Goal: Task Accomplishment & Management: Manage account settings

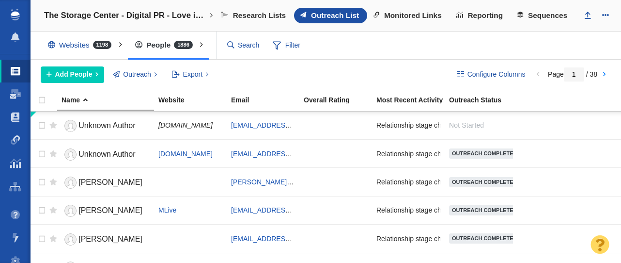
click at [15, 139] on span at bounding box center [16, 140] width 10 height 10
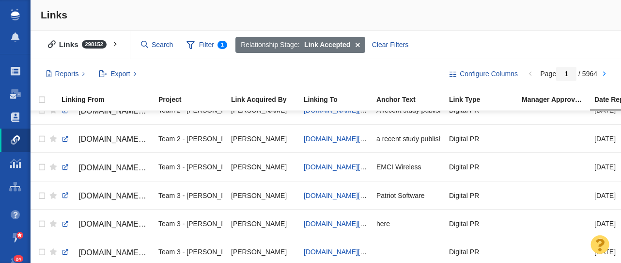
scroll to position [506, 0]
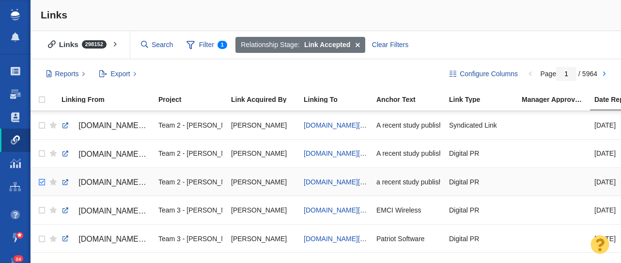
checkbox input "true"
click at [42, 183] on input "checkbox" at bounding box center [40, 181] width 15 height 21
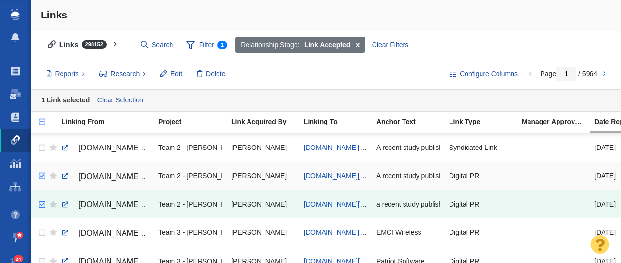
checkbox input "true"
click at [43, 175] on input "checkbox" at bounding box center [40, 175] width 15 height 21
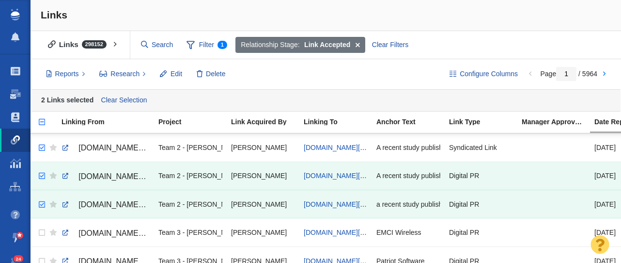
checkbox input "true"
click at [42, 148] on input "checkbox" at bounding box center [40, 147] width 15 height 21
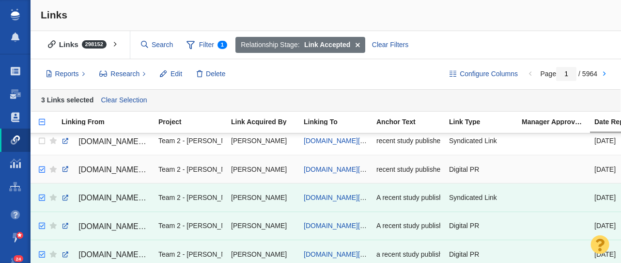
checkbox input "true"
click at [41, 169] on input "checkbox" at bounding box center [40, 169] width 15 height 21
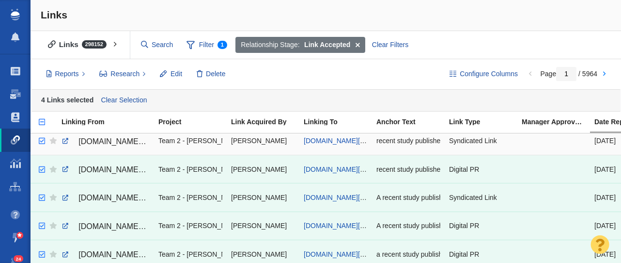
checkbox input "true"
click at [42, 140] on input "checkbox" at bounding box center [40, 140] width 15 height 21
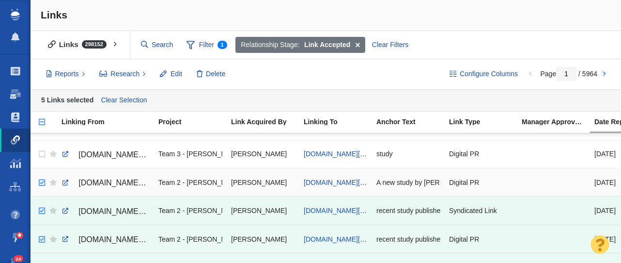
checkbox input "true"
click at [41, 183] on input "checkbox" at bounding box center [40, 182] width 15 height 21
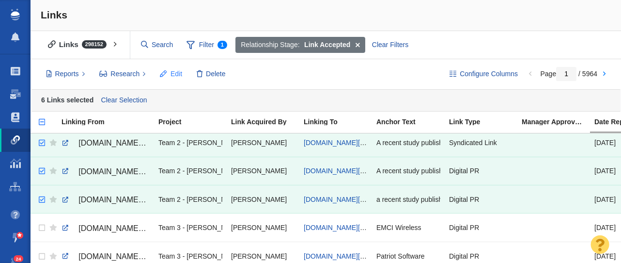
click at [174, 74] on span "Edit" at bounding box center [177, 74] width 12 height 10
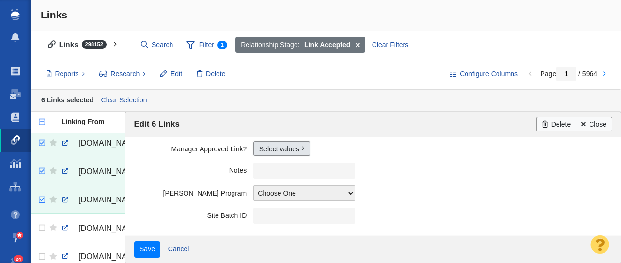
click at [265, 148] on link "Select values" at bounding box center [281, 148] width 57 height 15
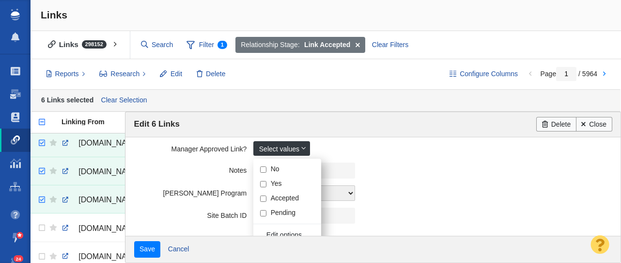
click at [264, 184] on input "Yes" at bounding box center [263, 184] width 6 height 6
checkbox input "true"
click at [187, 167] on label "Notes" at bounding box center [194, 168] width 120 height 12
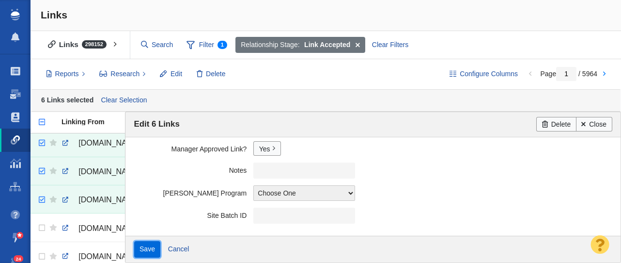
click at [142, 252] on input "Save" at bounding box center [147, 249] width 27 height 16
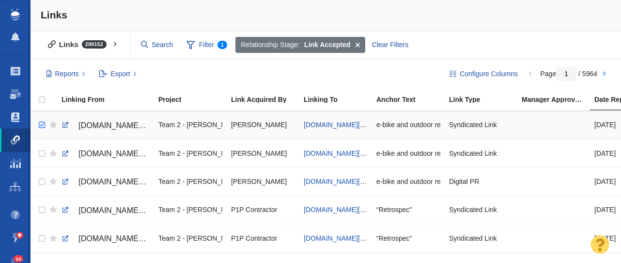
checkbox input "true"
click at [40, 125] on input "checkbox" at bounding box center [40, 124] width 15 height 21
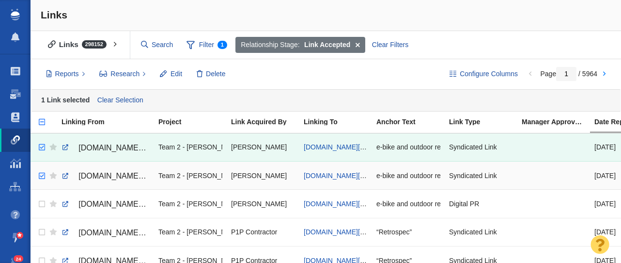
checkbox input "true"
click at [43, 176] on input "checkbox" at bounding box center [40, 175] width 15 height 21
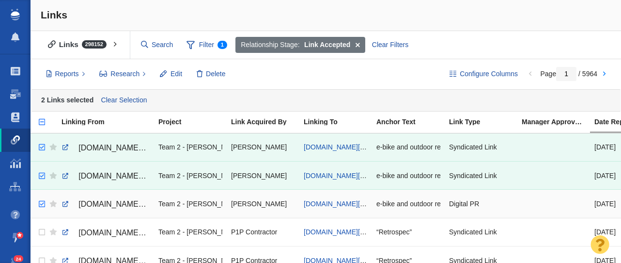
checkbox input "true"
click at [42, 203] on input "checkbox" at bounding box center [40, 203] width 15 height 21
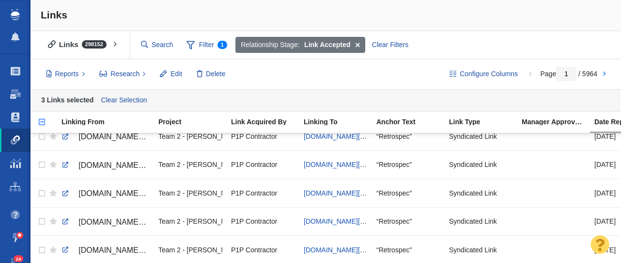
scroll to position [0, 0]
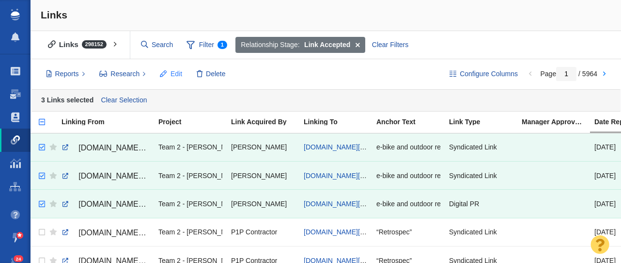
click at [171, 70] on span "Edit" at bounding box center [177, 74] width 12 height 10
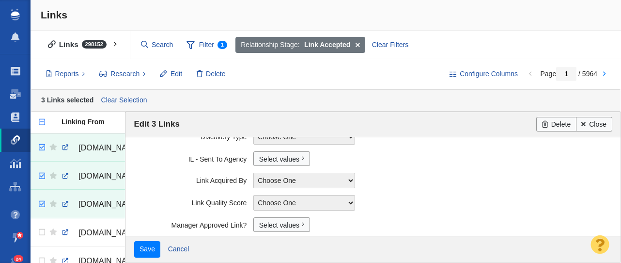
scroll to position [254, 0]
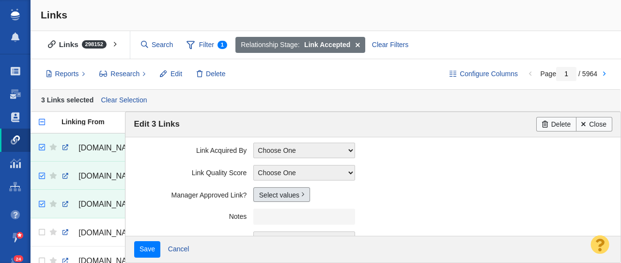
click at [275, 193] on link "Select values" at bounding box center [281, 194] width 57 height 15
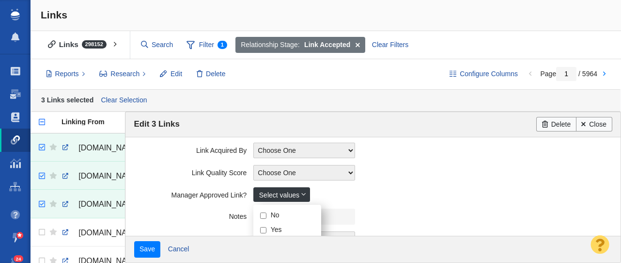
click at [261, 229] on input "Yes" at bounding box center [263, 230] width 6 height 6
checkbox input "true"
click at [133, 159] on div "Date Reported Previous Month (August 2025) September 2025 Next Month (October 2…" at bounding box center [372, 186] width 495 height 98
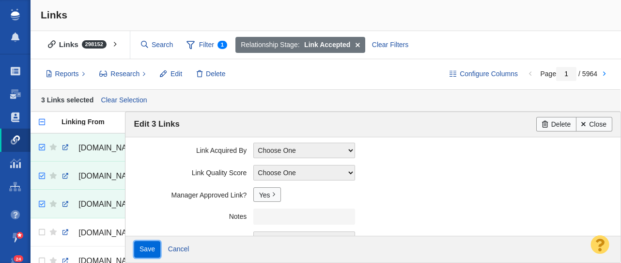
click at [145, 252] on input "Save" at bounding box center [147, 249] width 27 height 16
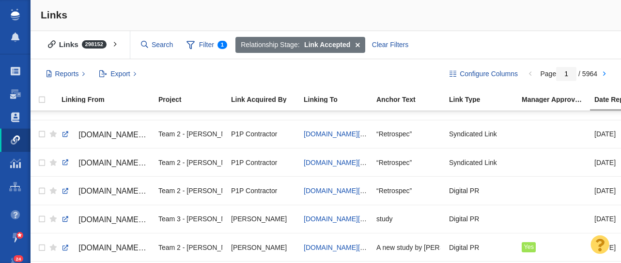
scroll to position [269, 0]
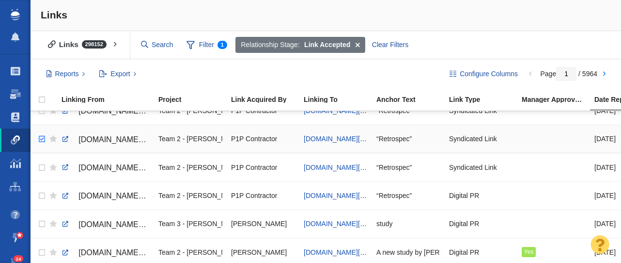
checkbox input "true"
click at [40, 139] on input "checkbox" at bounding box center [40, 138] width 15 height 21
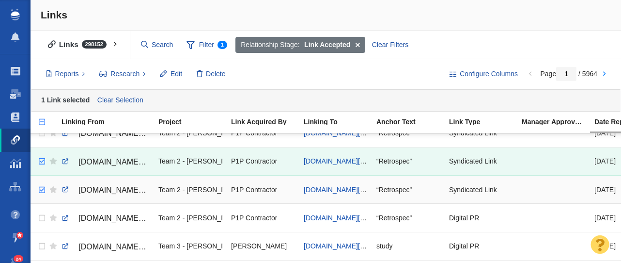
checkbox input "true"
click at [41, 191] on input "checkbox" at bounding box center [40, 189] width 15 height 21
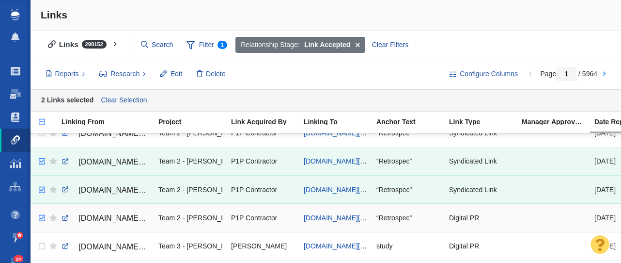
checkbox input "true"
click at [41, 217] on input "checkbox" at bounding box center [40, 217] width 15 height 21
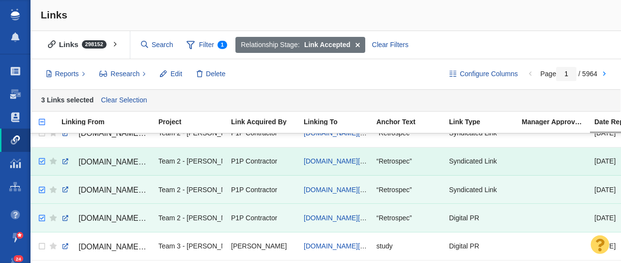
scroll to position [239, 0]
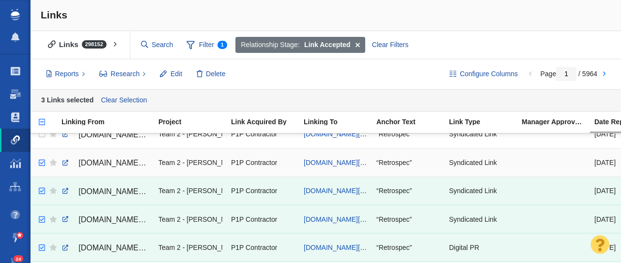
checkbox input "true"
click at [43, 164] on input "checkbox" at bounding box center [40, 162] width 15 height 21
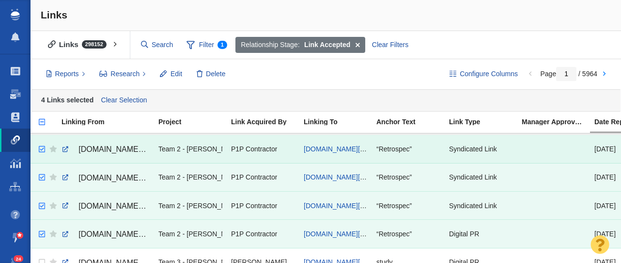
scroll to position [252, 0]
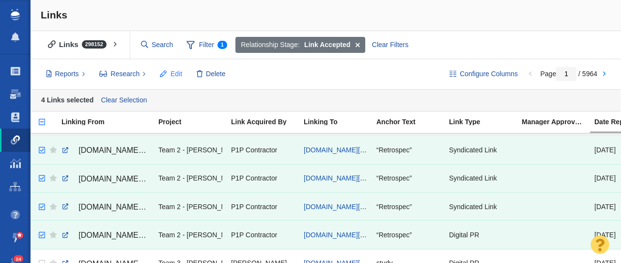
click at [178, 77] on span "Edit" at bounding box center [177, 74] width 12 height 10
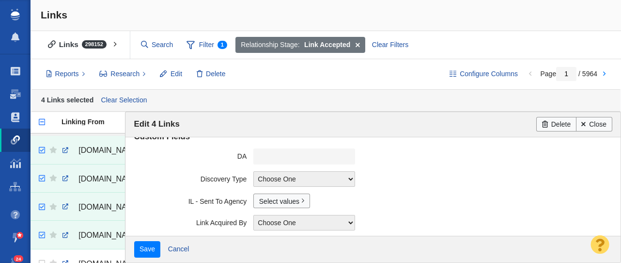
scroll to position [300, 0]
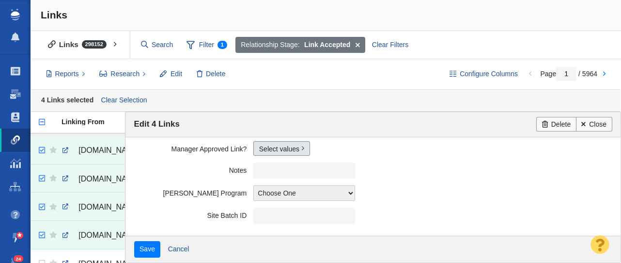
click at [273, 148] on link "Select values" at bounding box center [281, 148] width 57 height 15
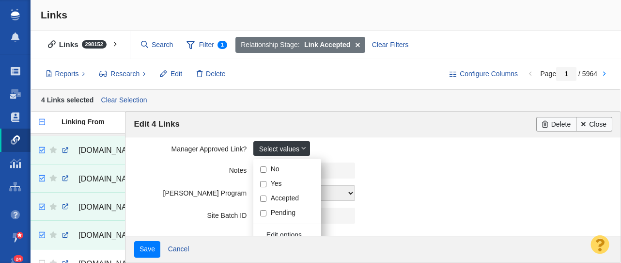
click at [265, 184] on input "Yes" at bounding box center [263, 184] width 6 height 6
checkbox input "true"
click at [176, 171] on label "Notes" at bounding box center [194, 168] width 120 height 12
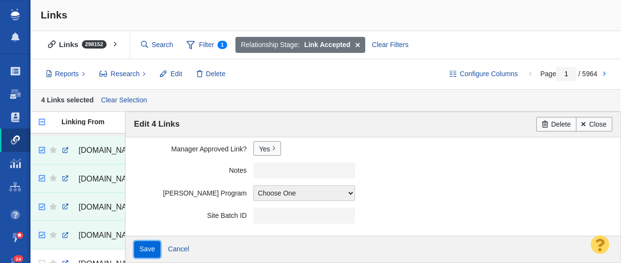
click at [146, 251] on input "Save" at bounding box center [147, 249] width 27 height 16
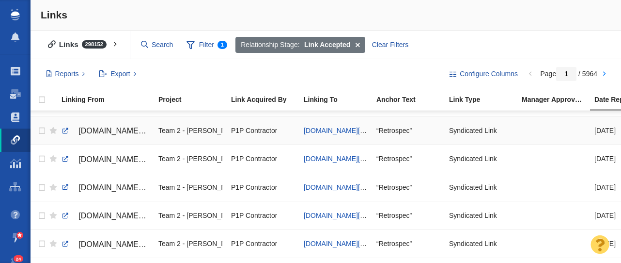
scroll to position [0, 0]
